Goal: Task Accomplishment & Management: Complete application form

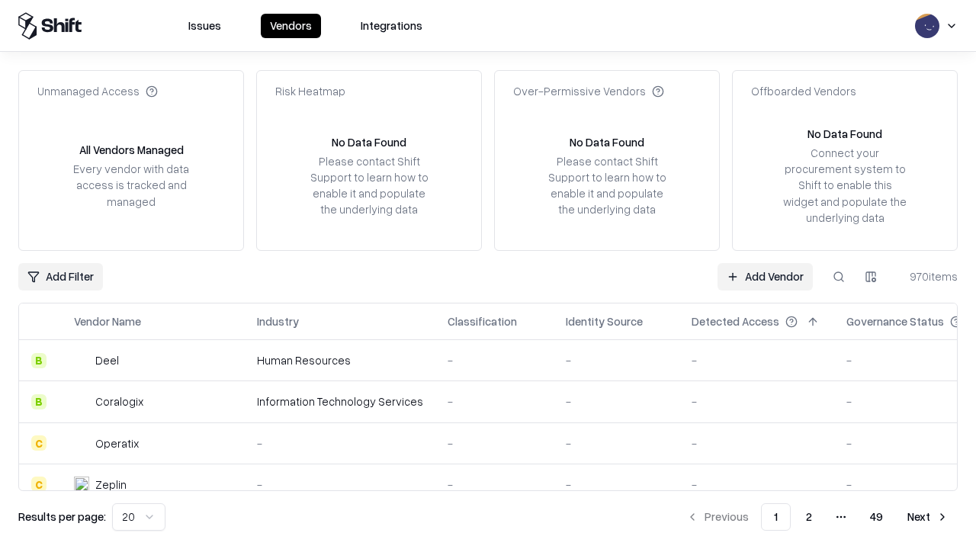
click at [765, 276] on link "Add Vendor" at bounding box center [765, 276] width 95 height 27
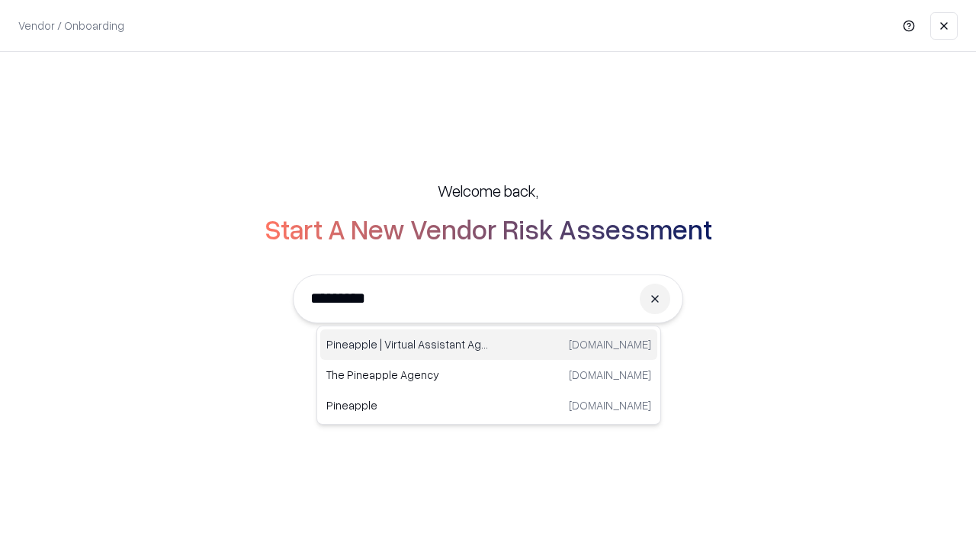
click at [489, 345] on div "Pineapple | Virtual Assistant Agency trypineapple.com" at bounding box center [488, 345] width 337 height 31
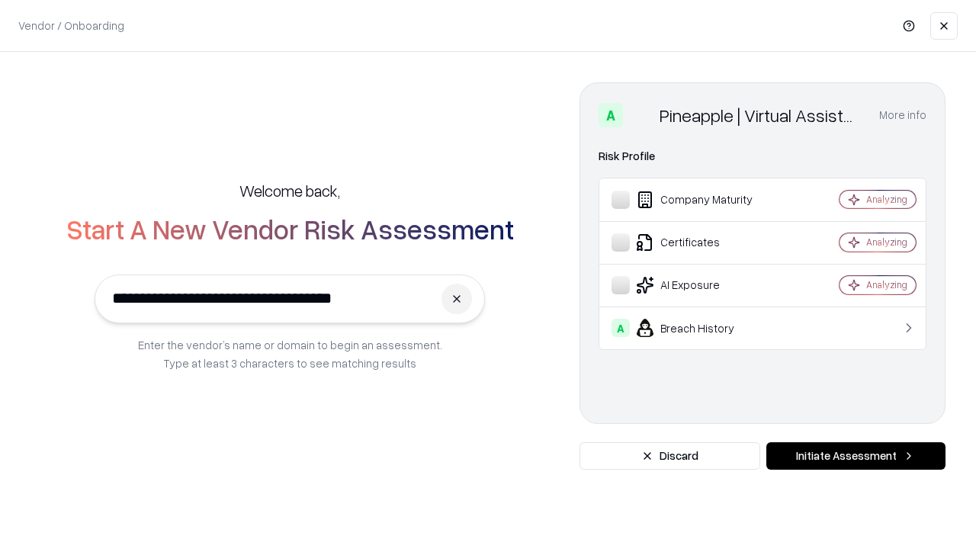
type input "**********"
click at [856, 456] on button "Initiate Assessment" at bounding box center [856, 455] width 179 height 27
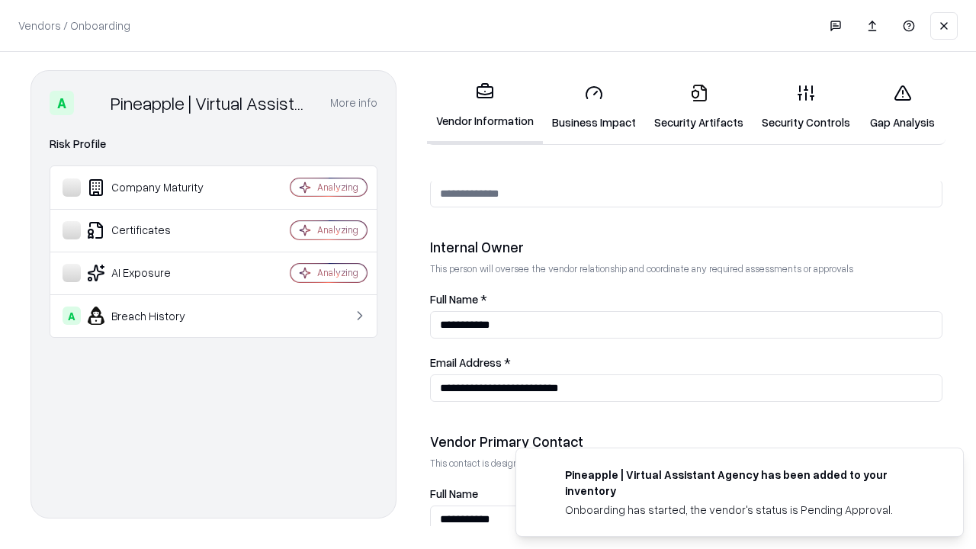
scroll to position [790, 0]
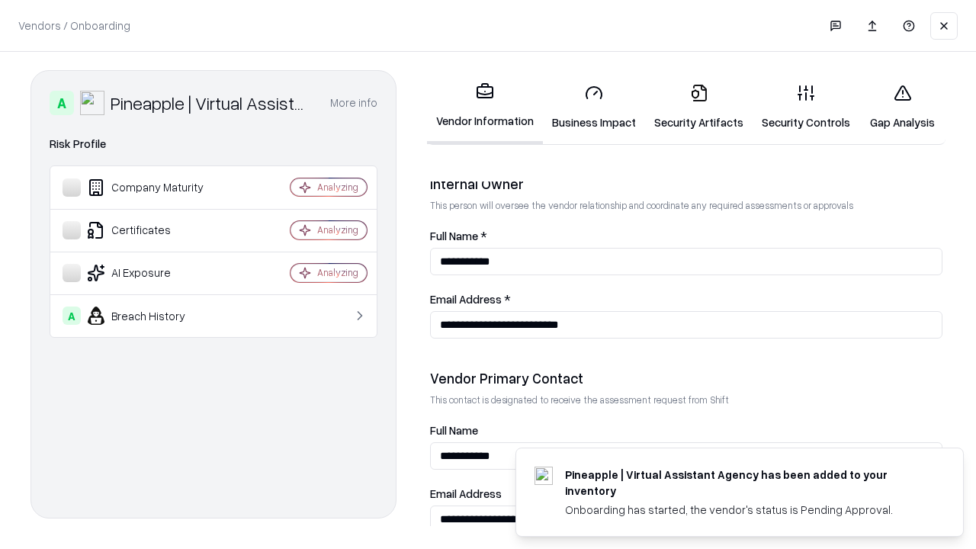
click at [699, 107] on link "Security Artifacts" at bounding box center [699, 107] width 108 height 71
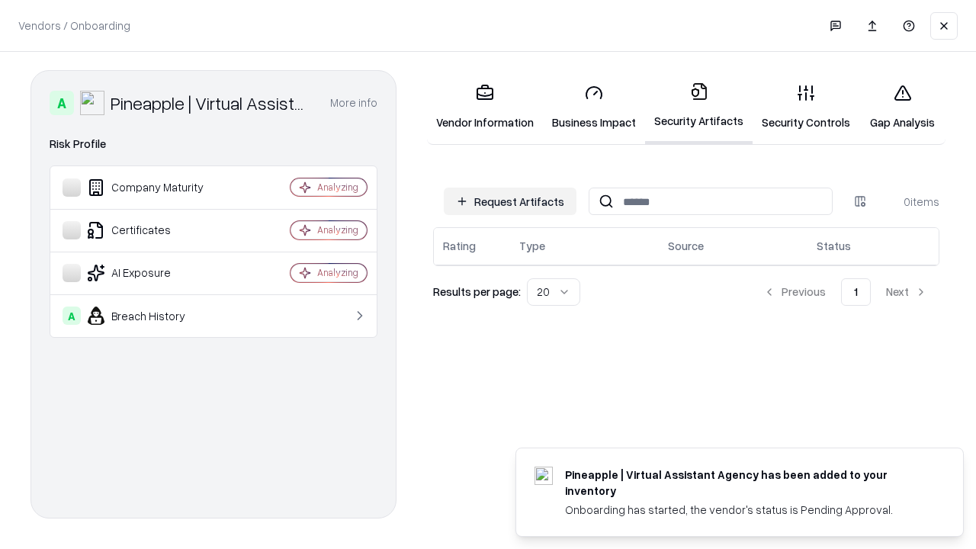
click at [510, 201] on button "Request Artifacts" at bounding box center [510, 201] width 133 height 27
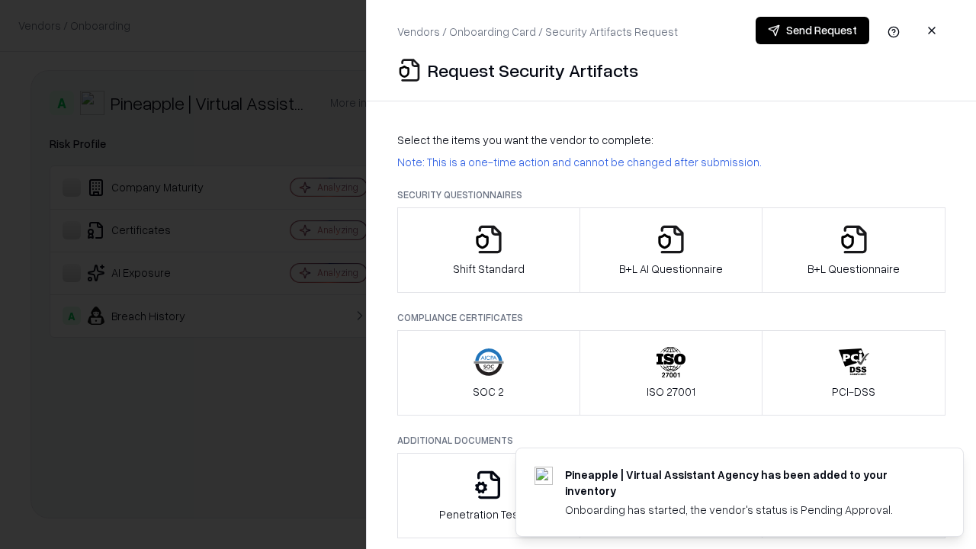
click at [854, 250] on icon "button" at bounding box center [854, 239] width 31 height 31
click at [671, 250] on icon "button" at bounding box center [671, 239] width 31 height 31
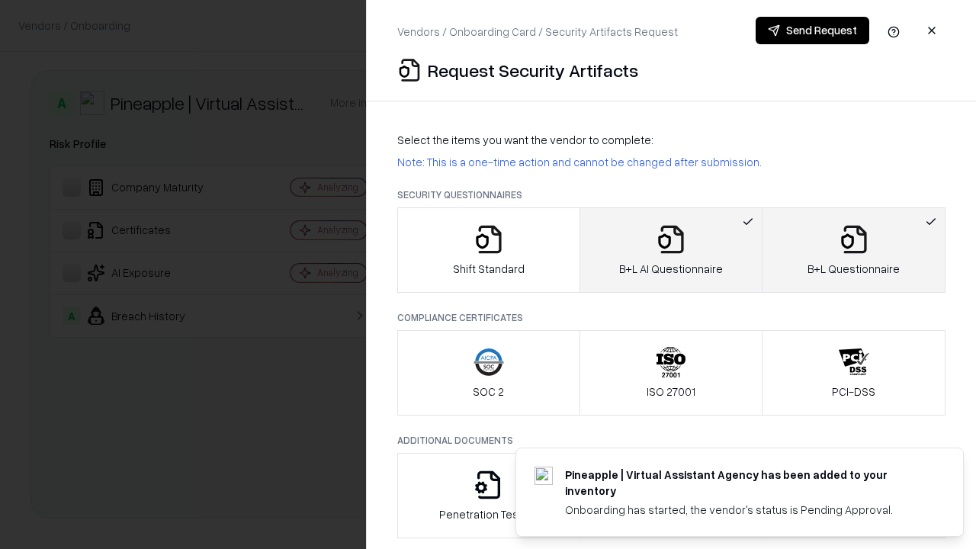
click at [812, 31] on button "Send Request" at bounding box center [813, 30] width 114 height 27
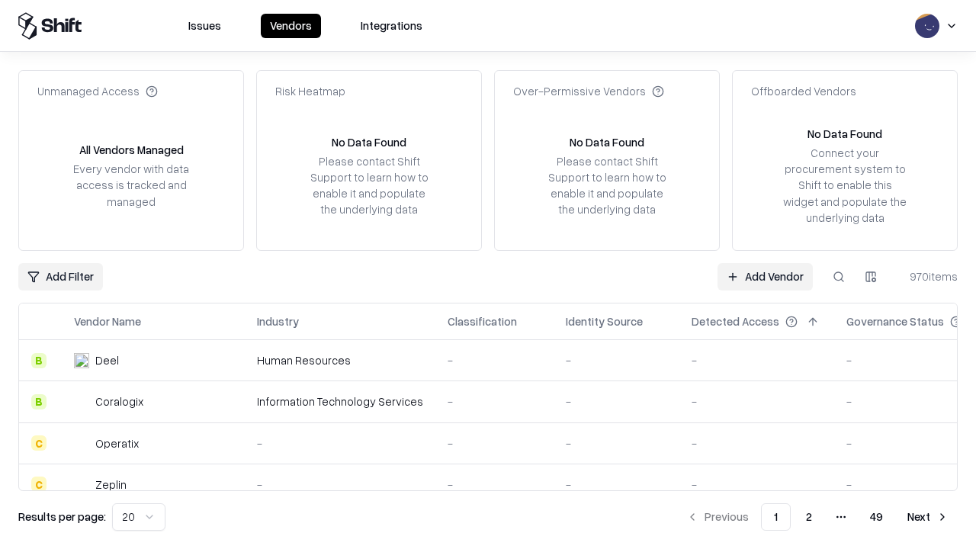
click at [839, 276] on button at bounding box center [838, 276] width 27 height 27
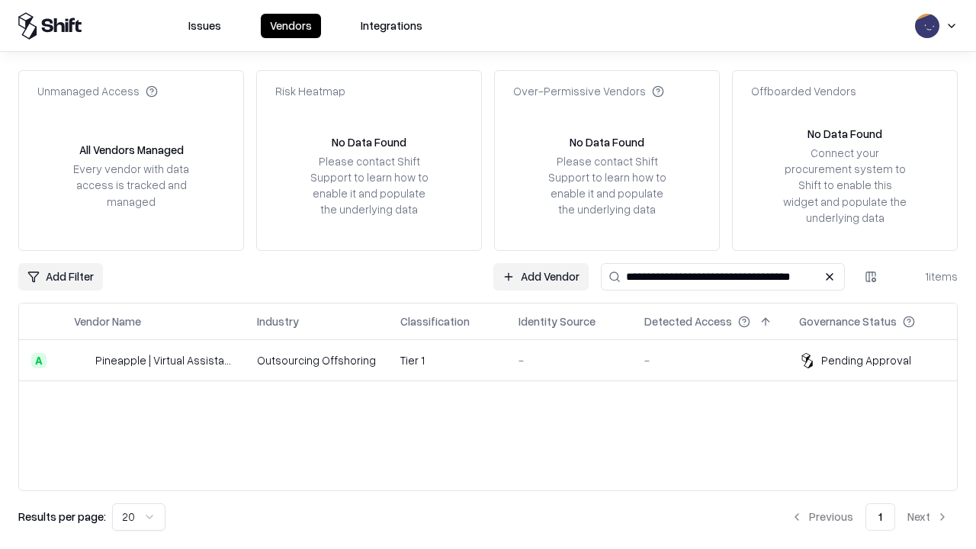
type input "**********"
click at [497, 360] on td "Tier 1" at bounding box center [447, 360] width 118 height 41
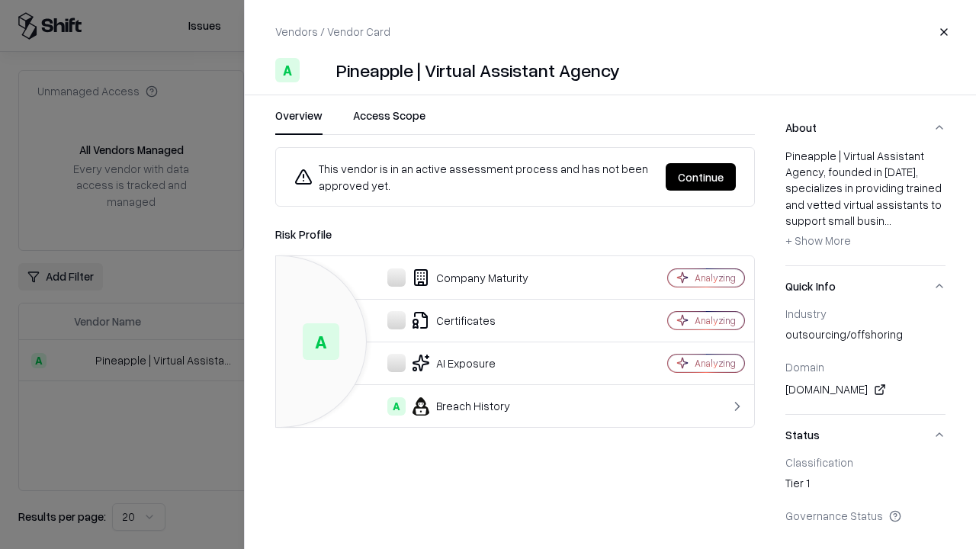
click at [701, 177] on button "Continue" at bounding box center [701, 176] width 70 height 27
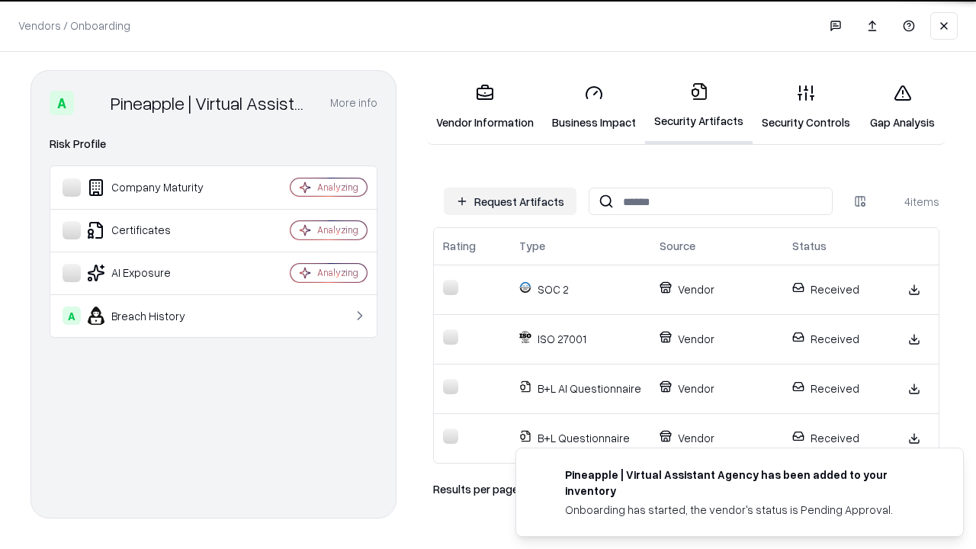
click at [902, 107] on link "Gap Analysis" at bounding box center [903, 107] width 86 height 71
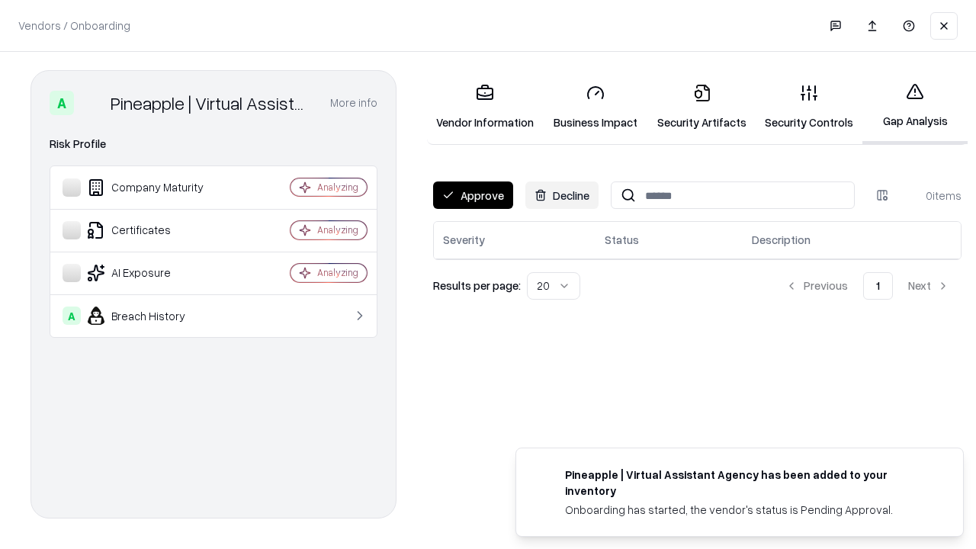
click at [473, 195] on button "Approve" at bounding box center [473, 195] width 80 height 27
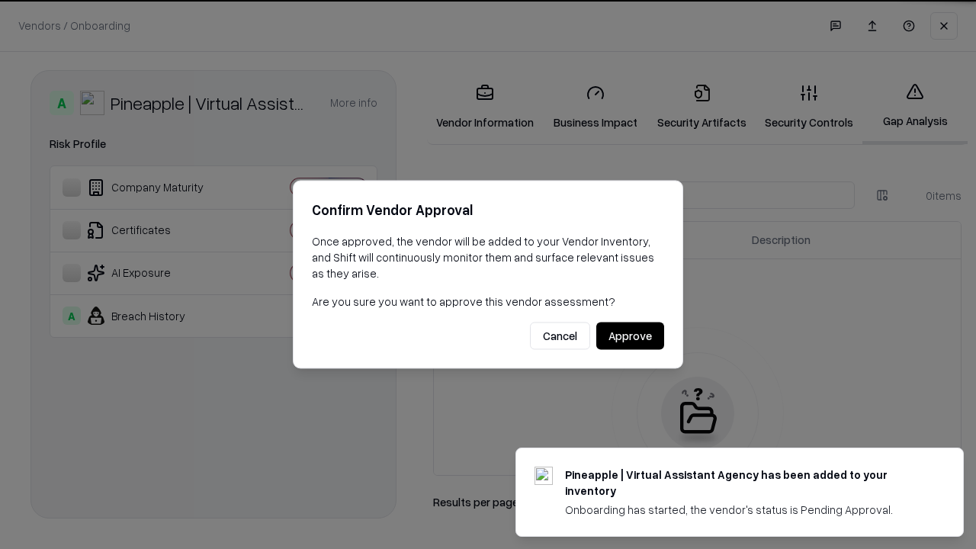
click at [630, 336] on button "Approve" at bounding box center [631, 336] width 68 height 27
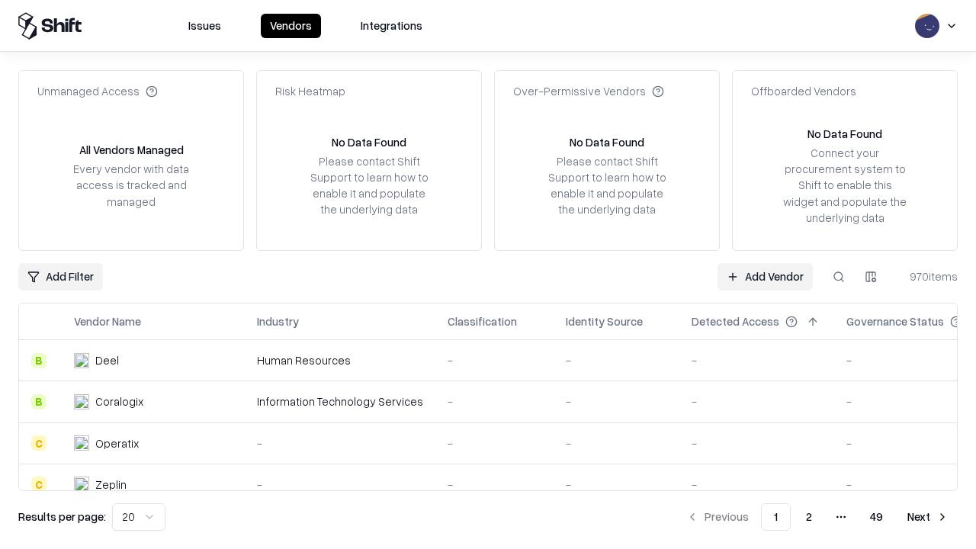
type input "**********"
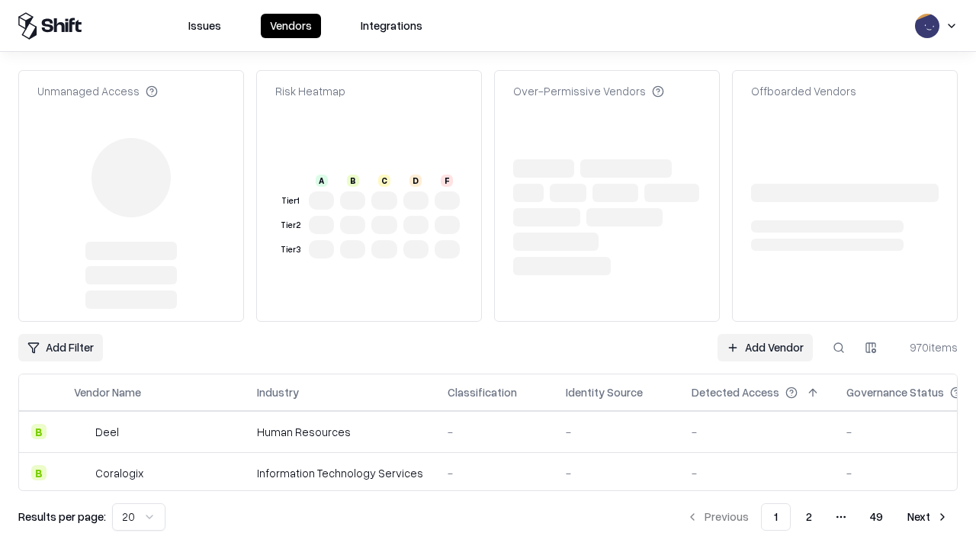
click at [765, 348] on link "Add Vendor" at bounding box center [765, 347] width 95 height 27
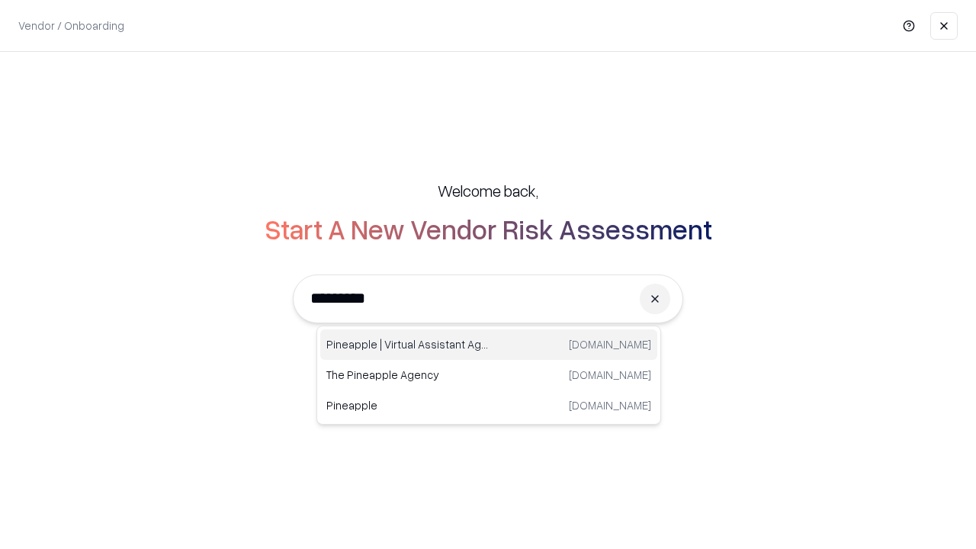
click at [489, 345] on div "Pineapple | Virtual Assistant Agency trypineapple.com" at bounding box center [488, 345] width 337 height 31
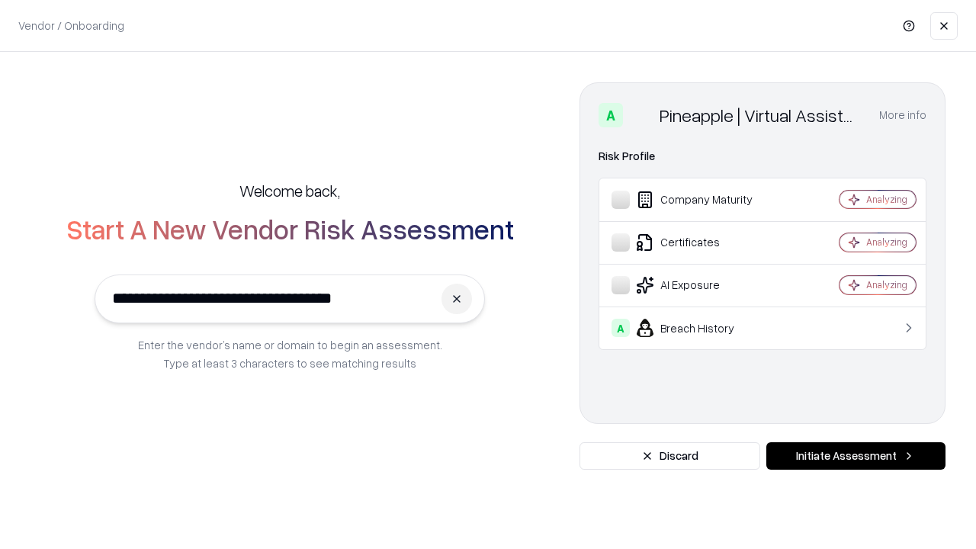
type input "**********"
click at [856, 456] on button "Initiate Assessment" at bounding box center [856, 455] width 179 height 27
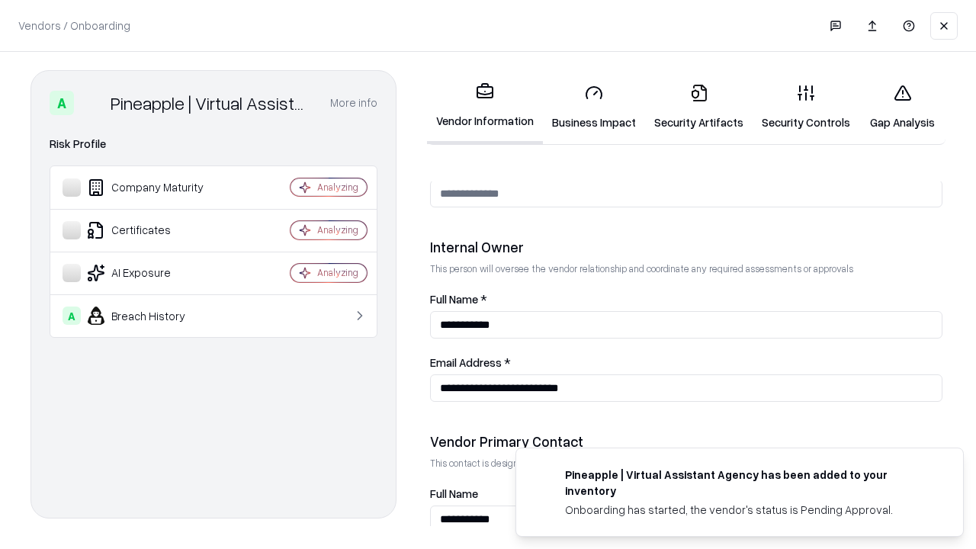
scroll to position [790, 0]
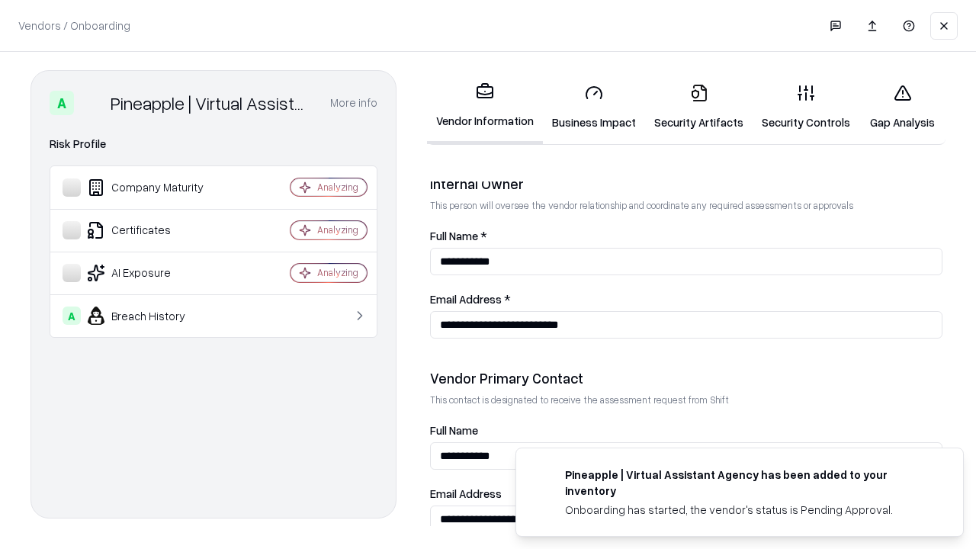
click at [902, 107] on link "Gap Analysis" at bounding box center [903, 107] width 86 height 71
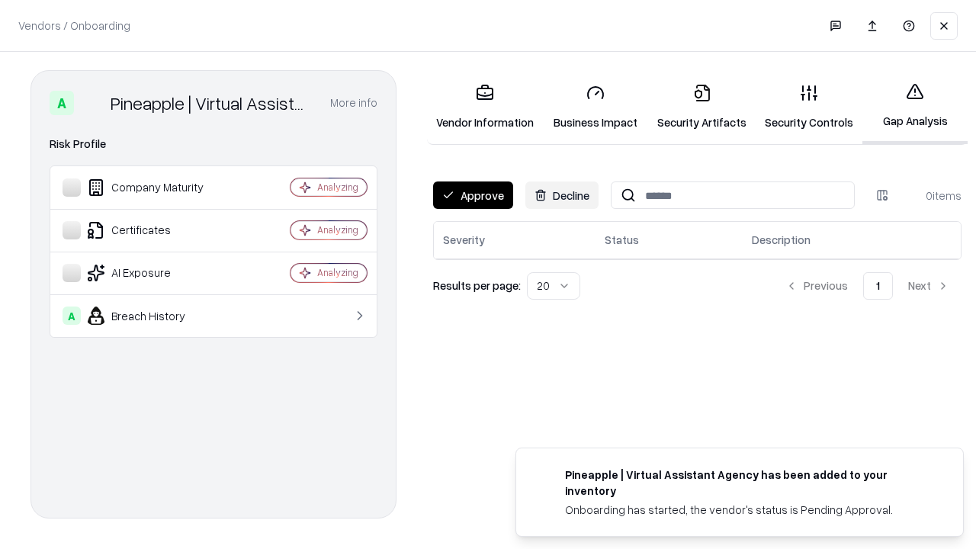
click at [473, 195] on button "Approve" at bounding box center [473, 195] width 80 height 27
